Goal: Task Accomplishment & Management: Use online tool/utility

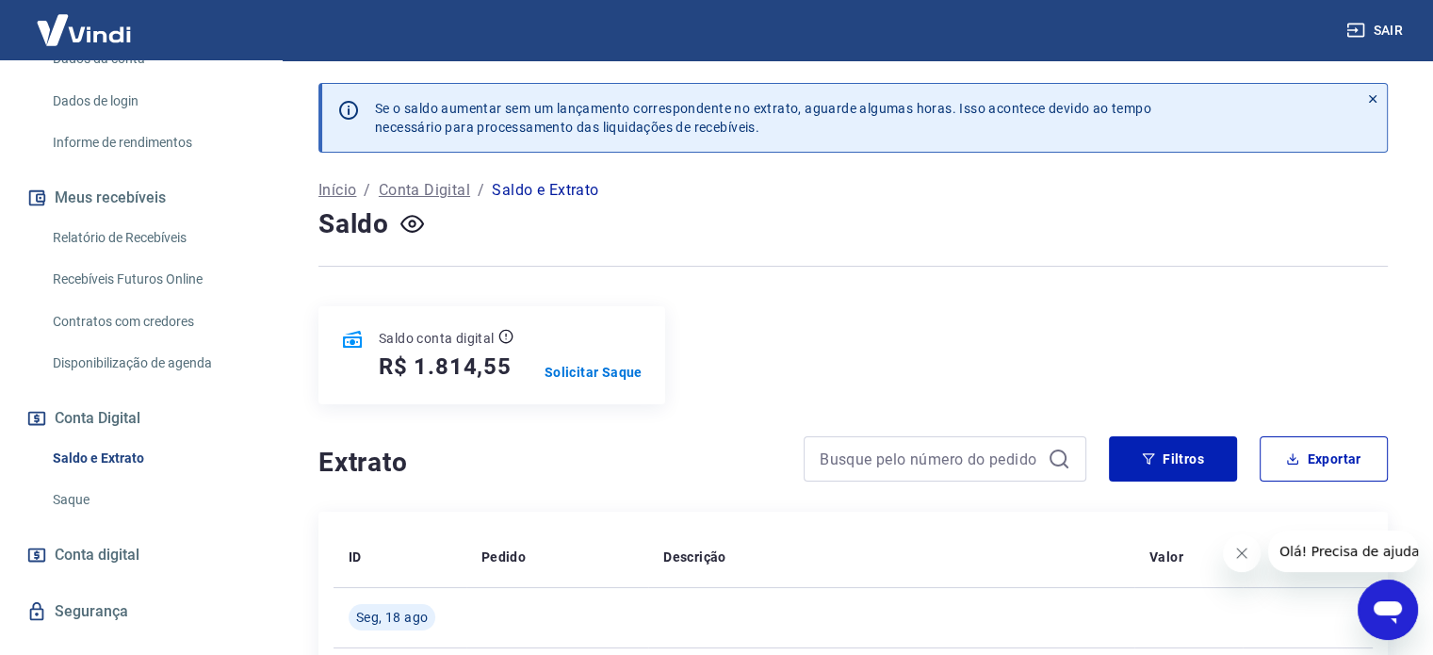
scroll to position [328, 0]
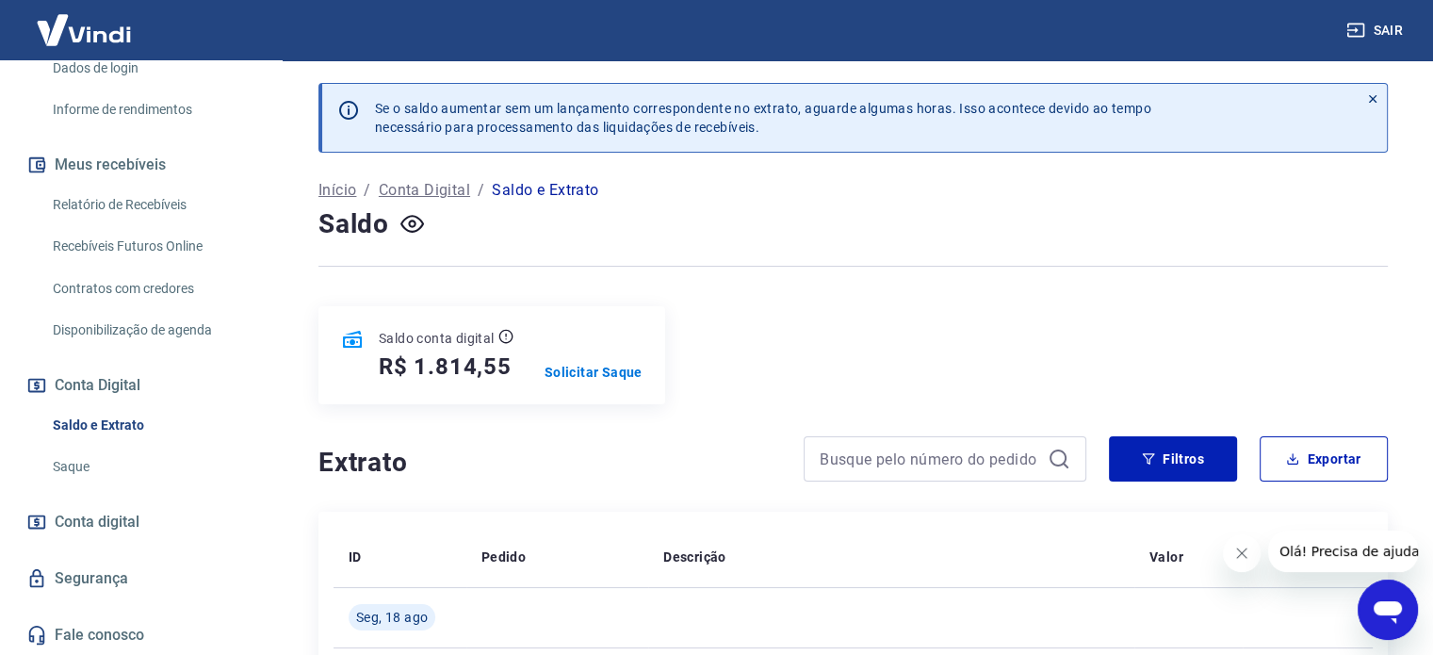
click at [65, 463] on link "Saque" at bounding box center [152, 467] width 214 height 39
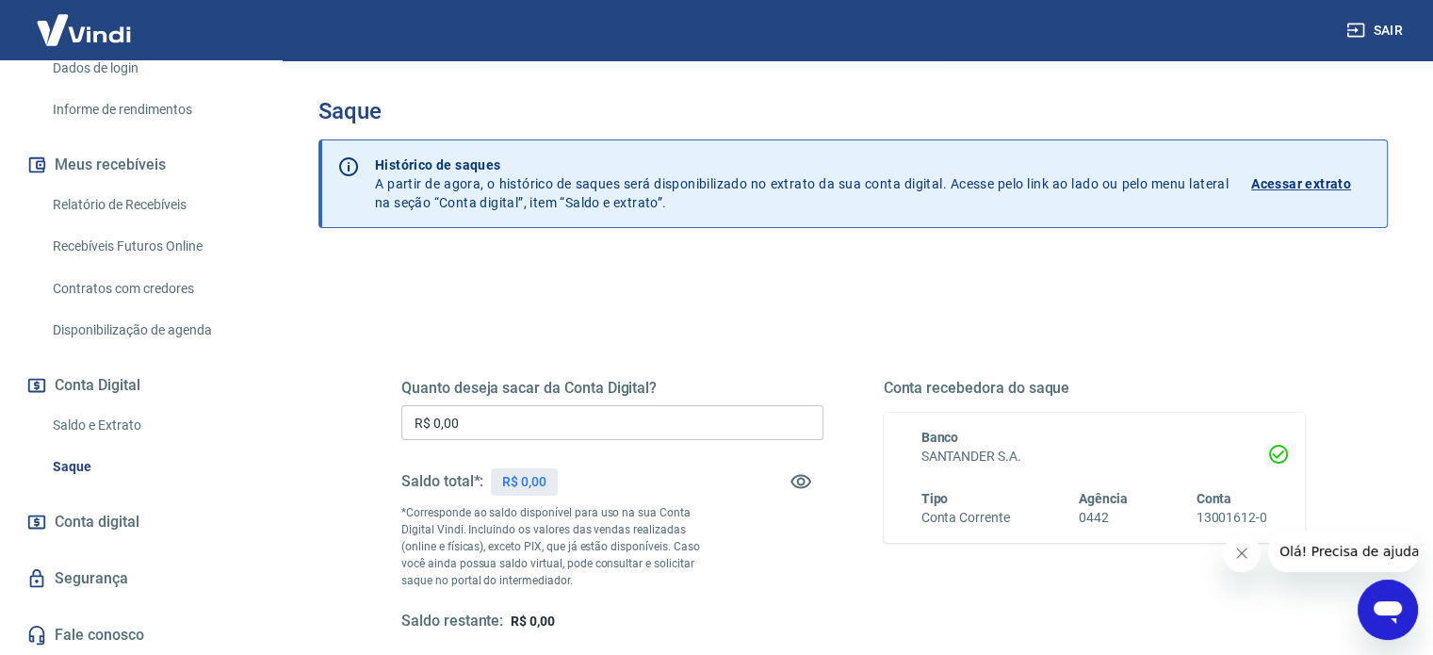
click at [512, 425] on input "R$ 0,00" at bounding box center [612, 422] width 422 height 35
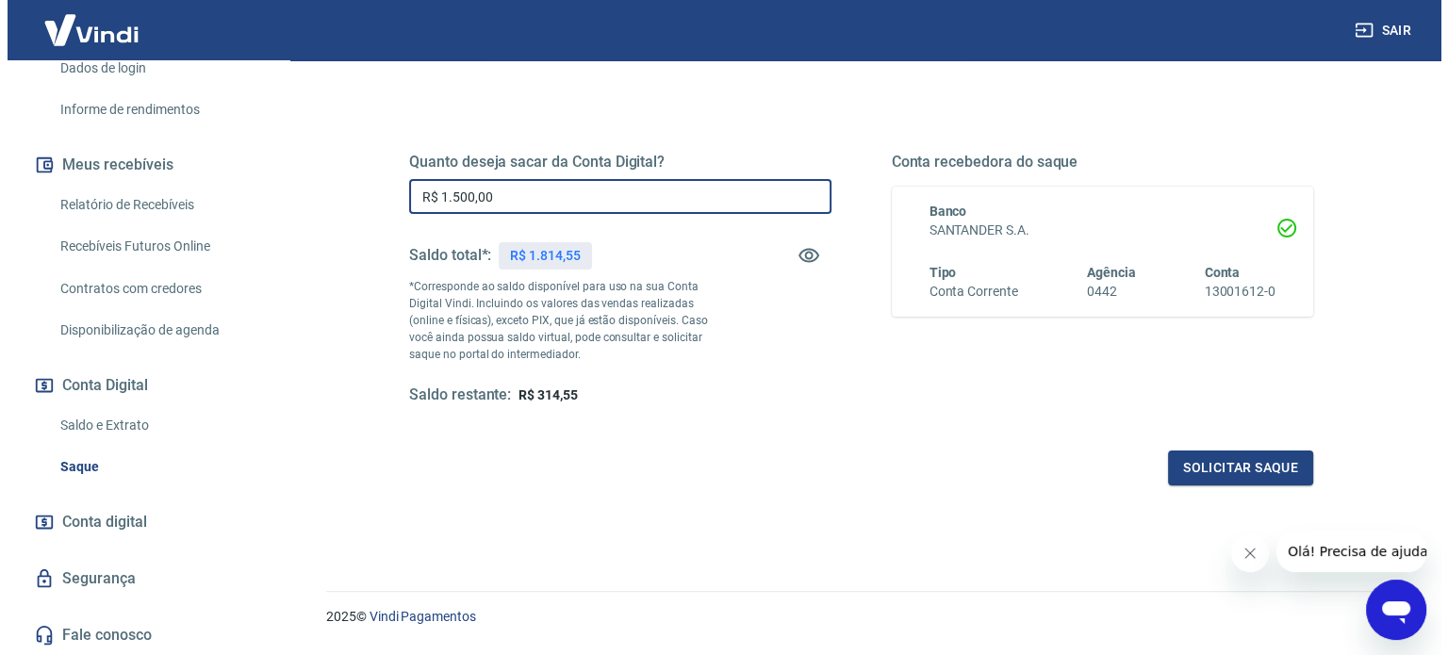
scroll to position [275, 0]
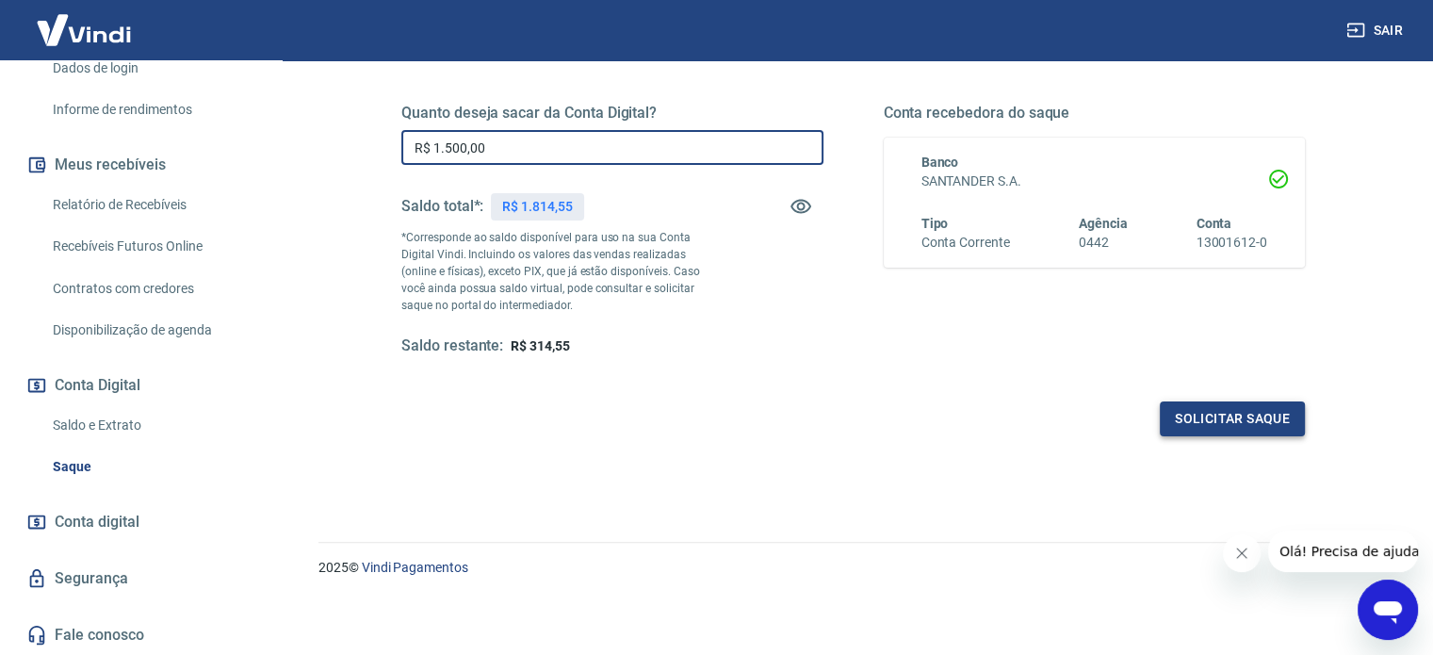
type input "R$ 1.500,00"
click at [1227, 419] on button "Solicitar saque" at bounding box center [1232, 418] width 145 height 35
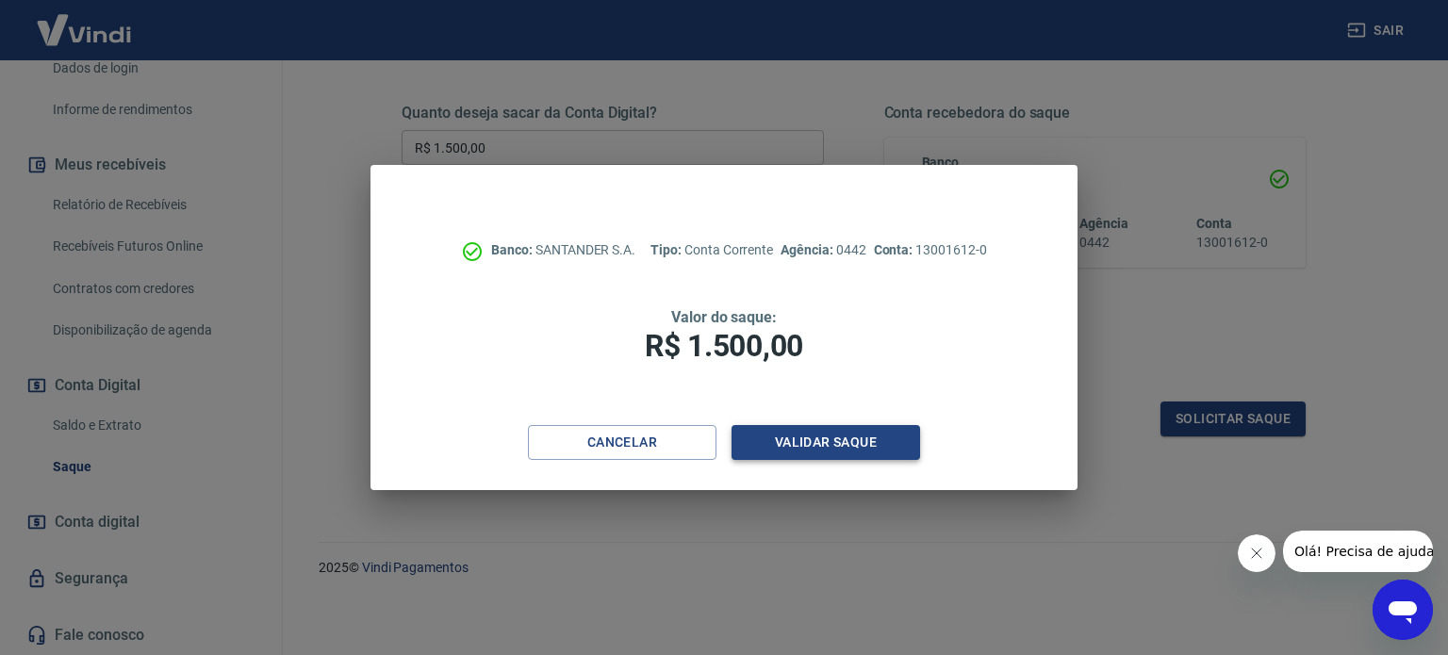
click at [848, 440] on button "Validar saque" at bounding box center [825, 442] width 188 height 35
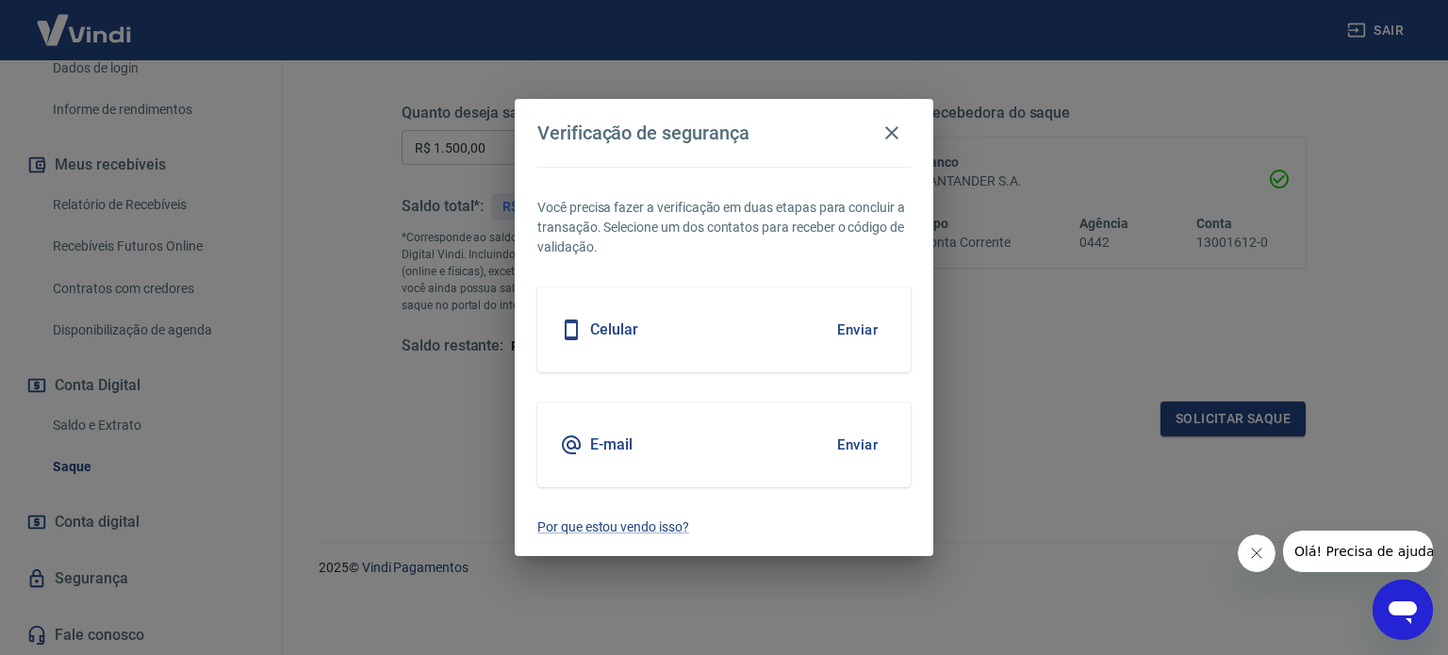
click at [860, 438] on button "Enviar" at bounding box center [857, 445] width 61 height 40
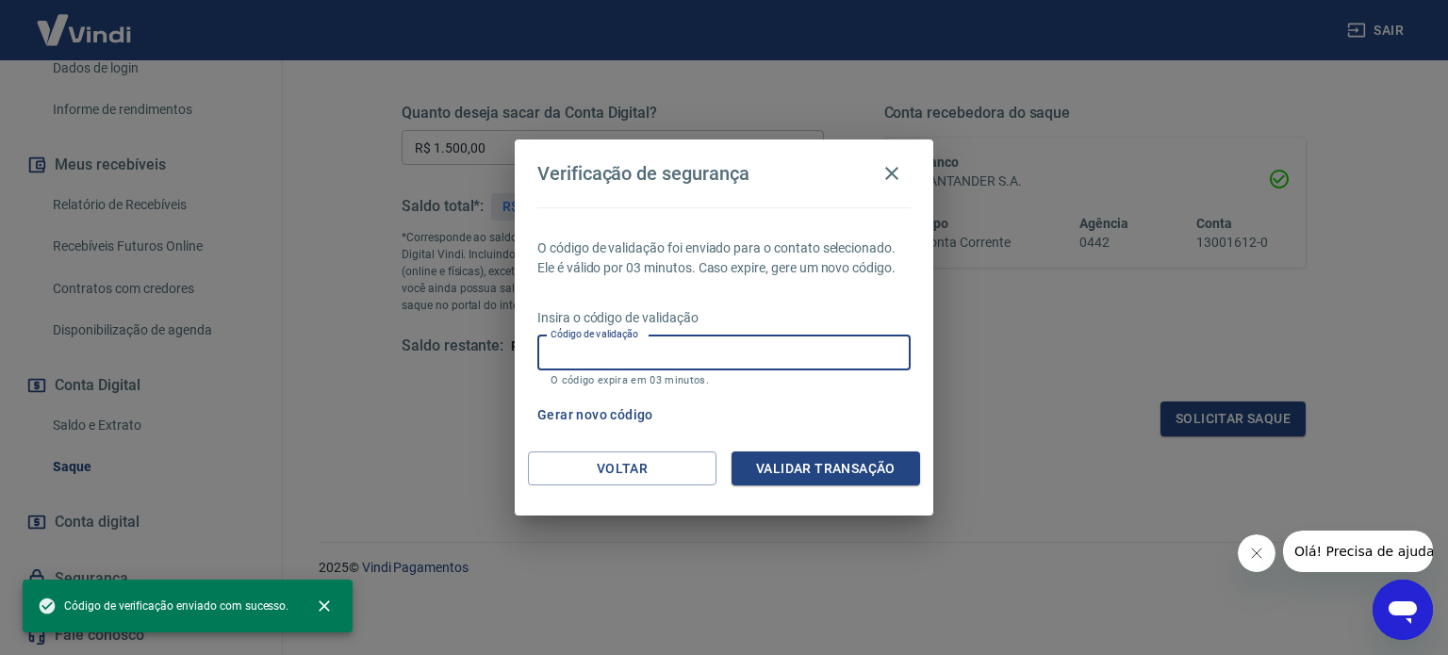
click at [633, 349] on div "Código de validação Código de validação O código expira em 03 minutos." at bounding box center [723, 361] width 373 height 51
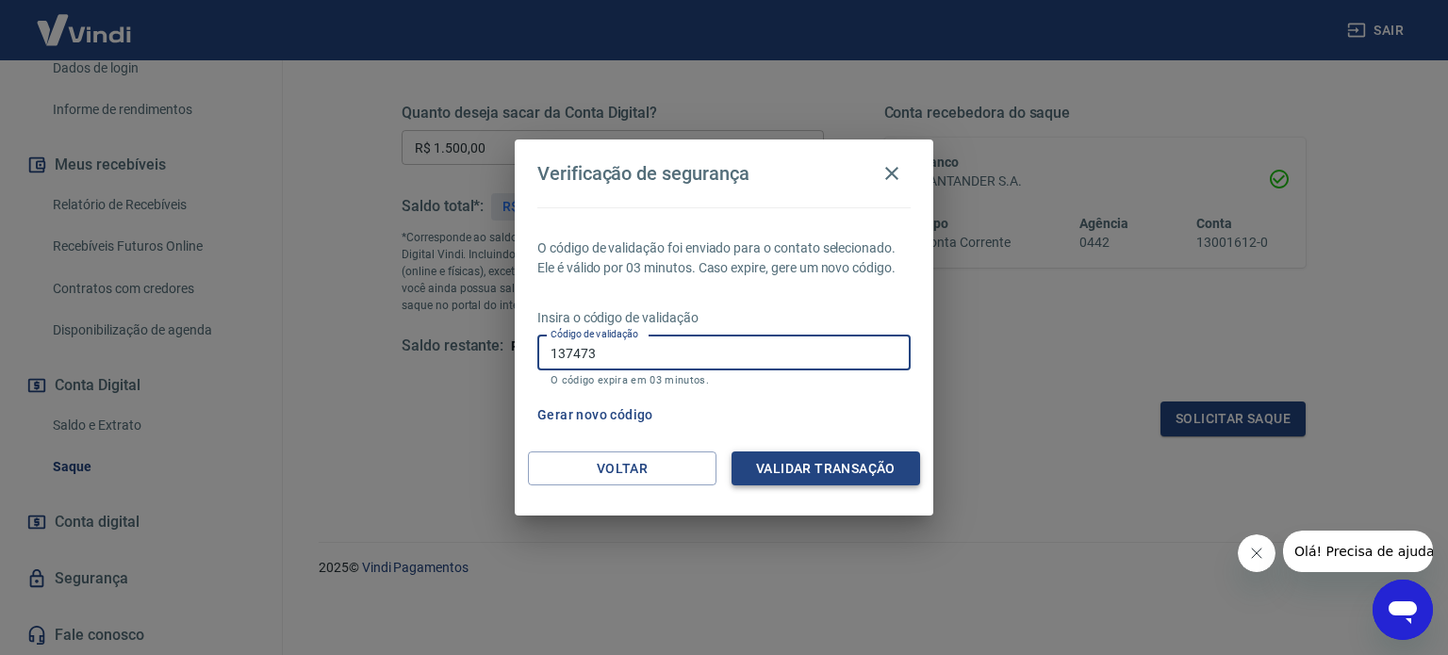
type input "137473"
click at [847, 478] on button "Validar transação" at bounding box center [825, 468] width 188 height 35
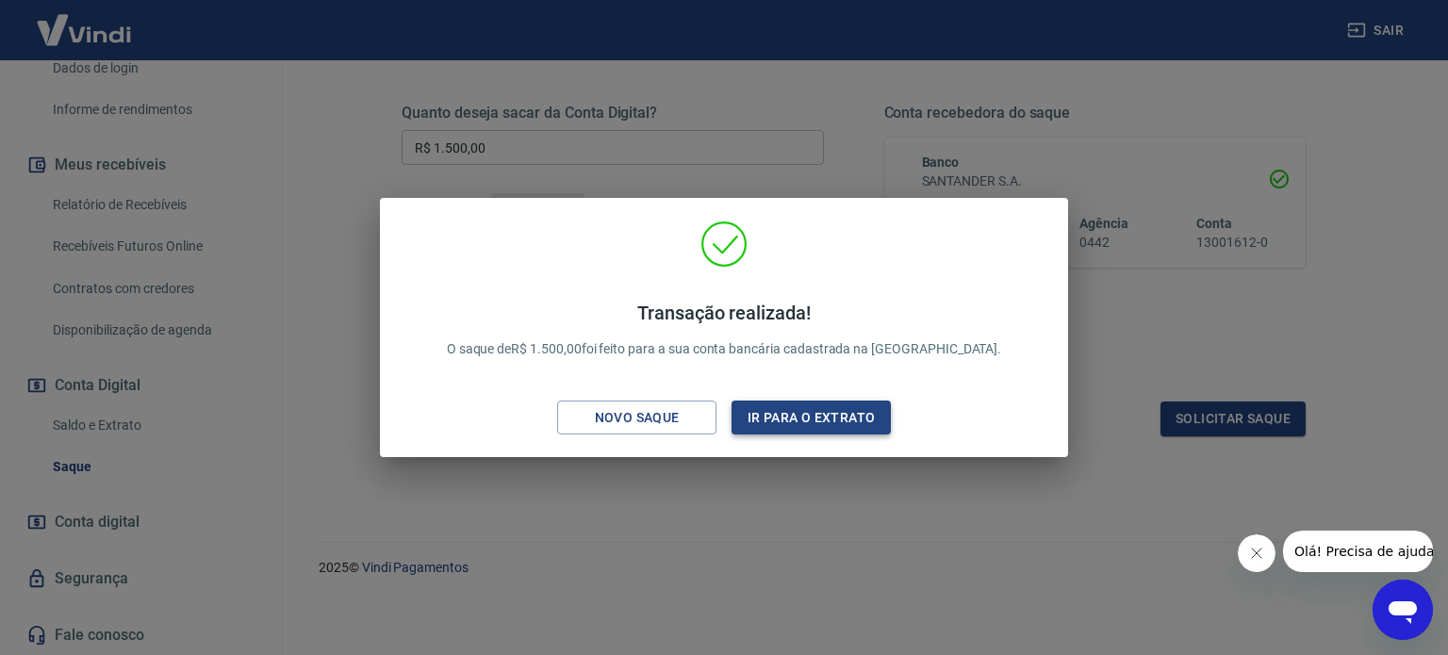
click at [778, 411] on button "Ir para o extrato" at bounding box center [810, 418] width 159 height 35
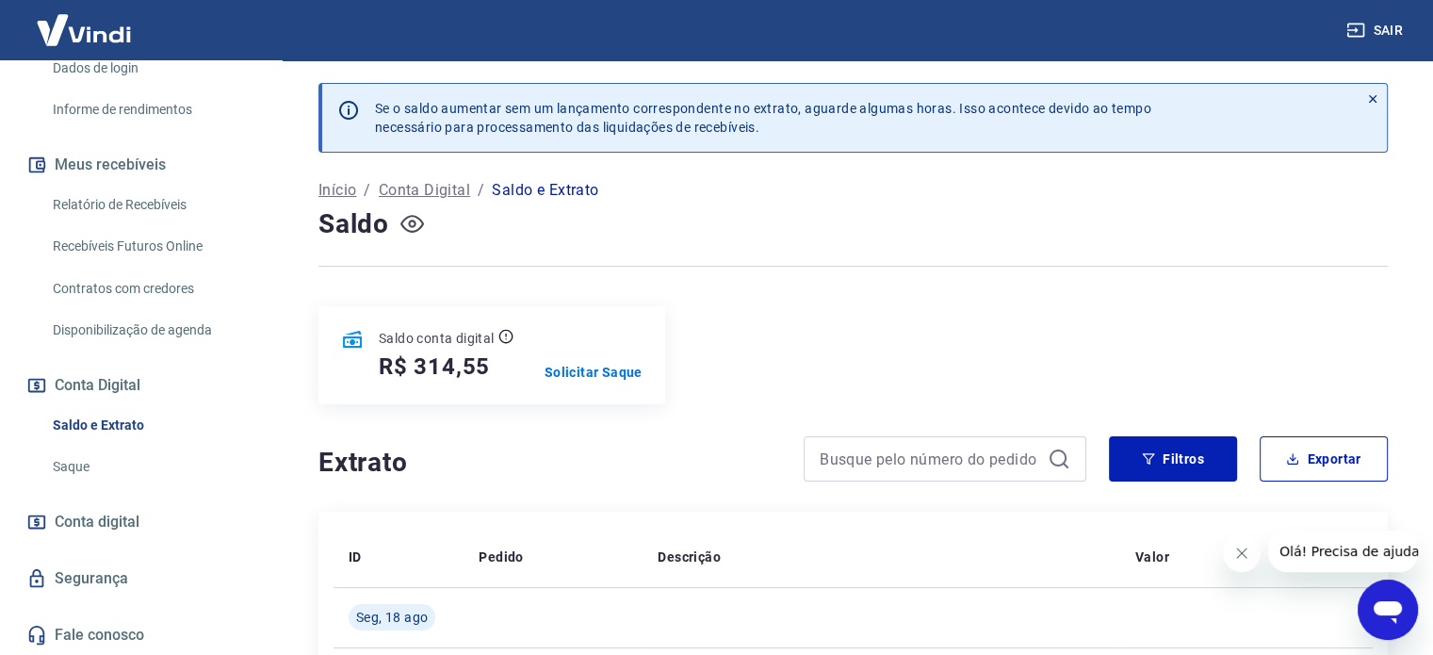
click at [405, 221] on icon "button" at bounding box center [413, 224] width 24 height 24
click at [406, 221] on icon "button" at bounding box center [413, 224] width 24 height 24
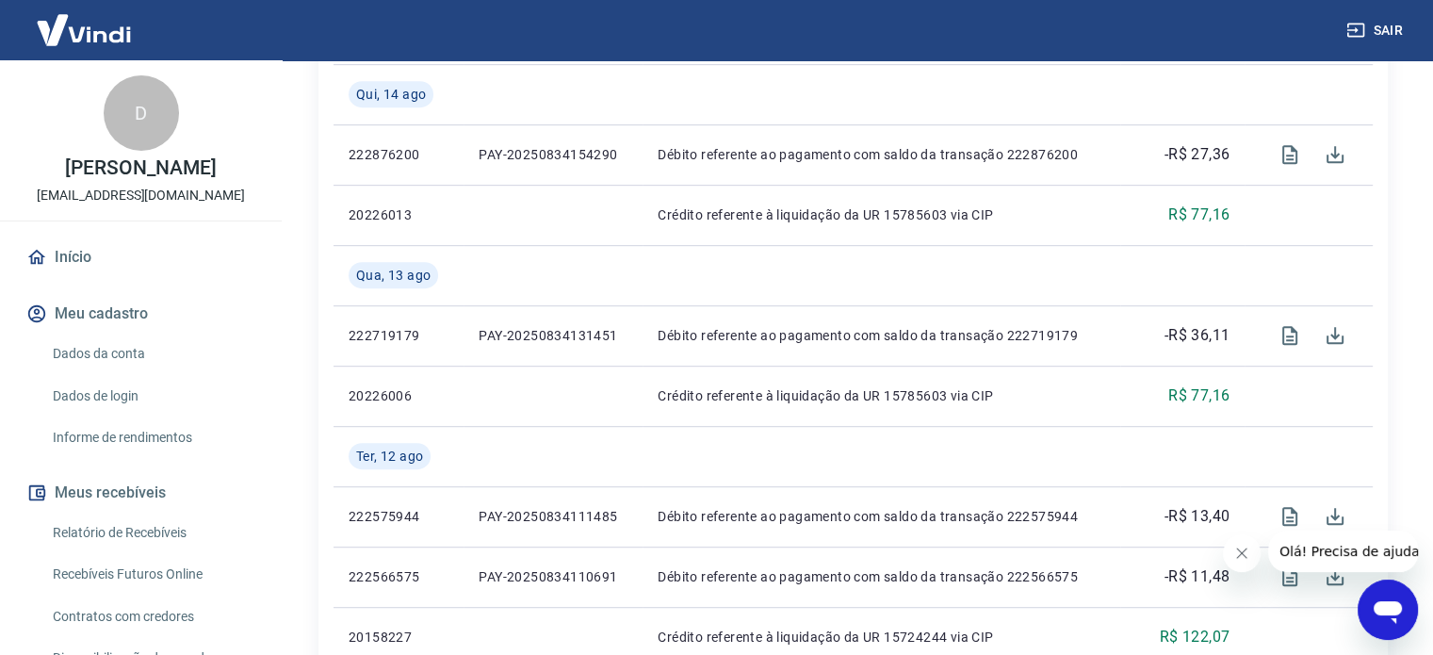
scroll to position [377, 0]
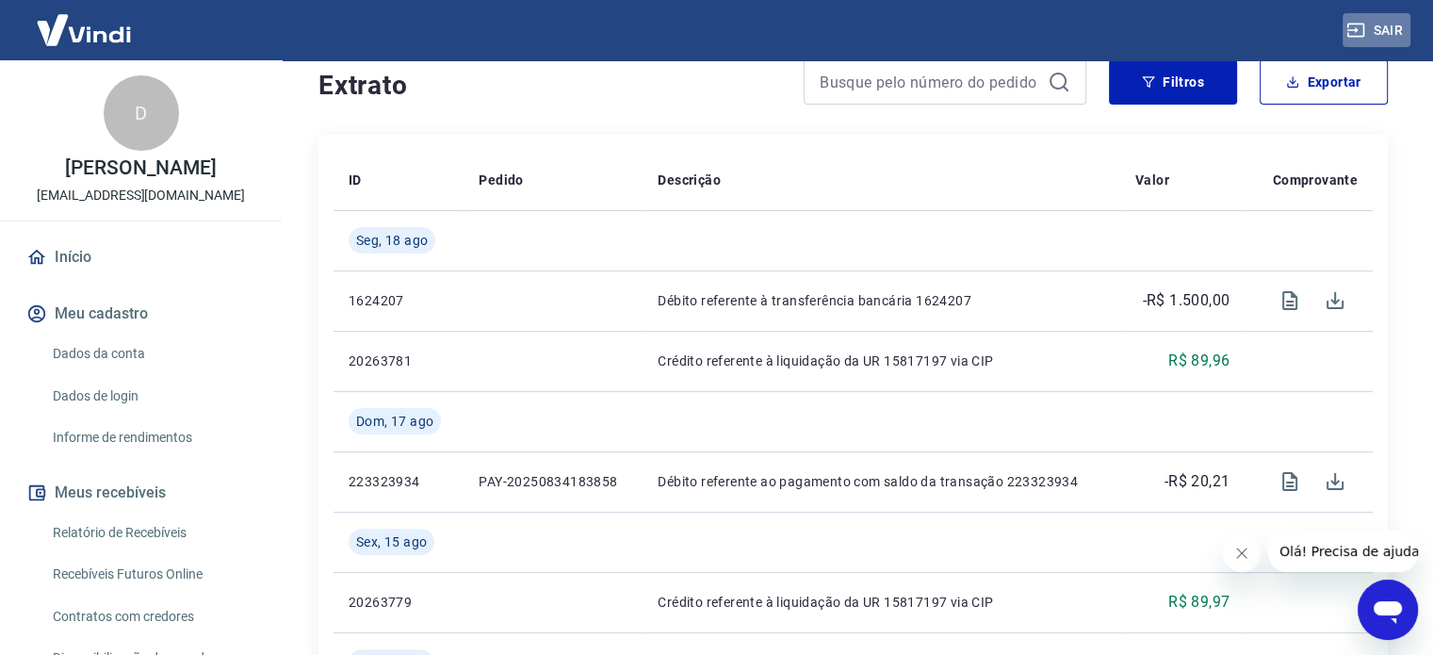
click at [1363, 37] on icon "button" at bounding box center [1356, 30] width 19 height 19
